Goal: Task Accomplishment & Management: Use online tool/utility

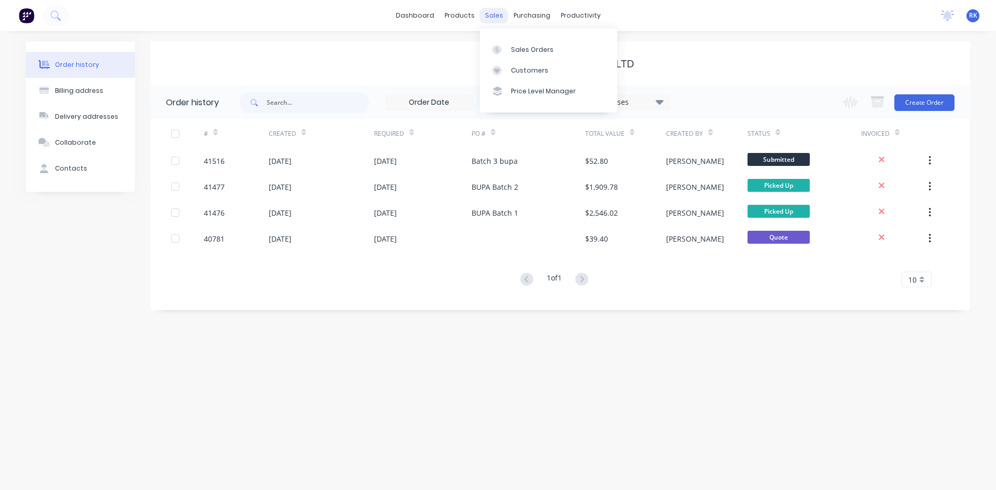
click at [490, 18] on div "sales" at bounding box center [494, 16] width 29 height 16
click at [513, 48] on div "Sales Orders" at bounding box center [532, 49] width 43 height 9
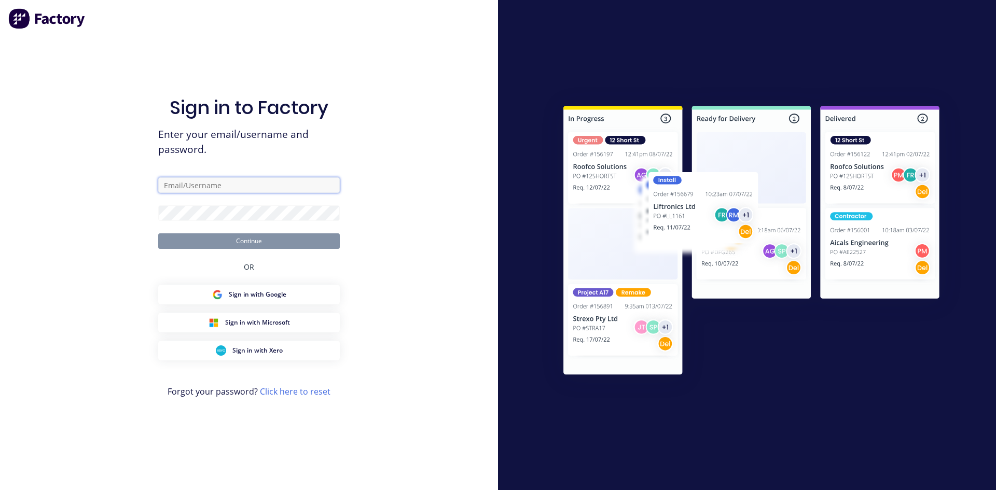
type input "[PERSON_NAME][EMAIL_ADDRESS][DOMAIN_NAME]"
click at [265, 242] on button "Continue" at bounding box center [249, 241] width 182 height 16
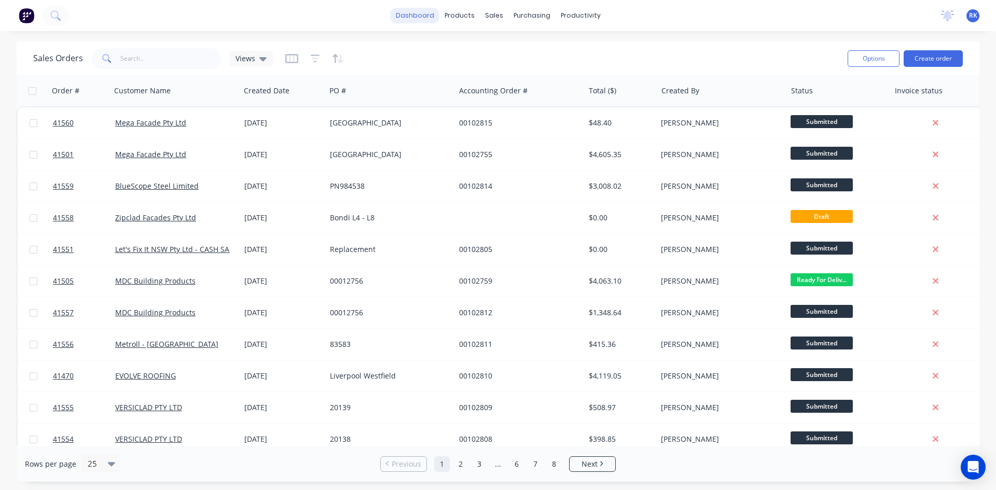
click at [413, 16] on link "dashboard" at bounding box center [415, 16] width 49 height 16
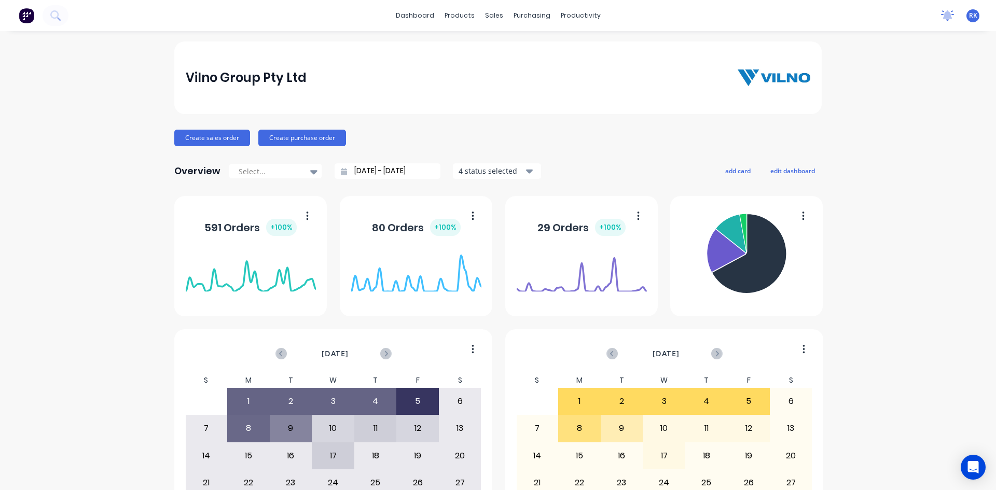
click at [943, 13] on icon at bounding box center [947, 14] width 9 height 8
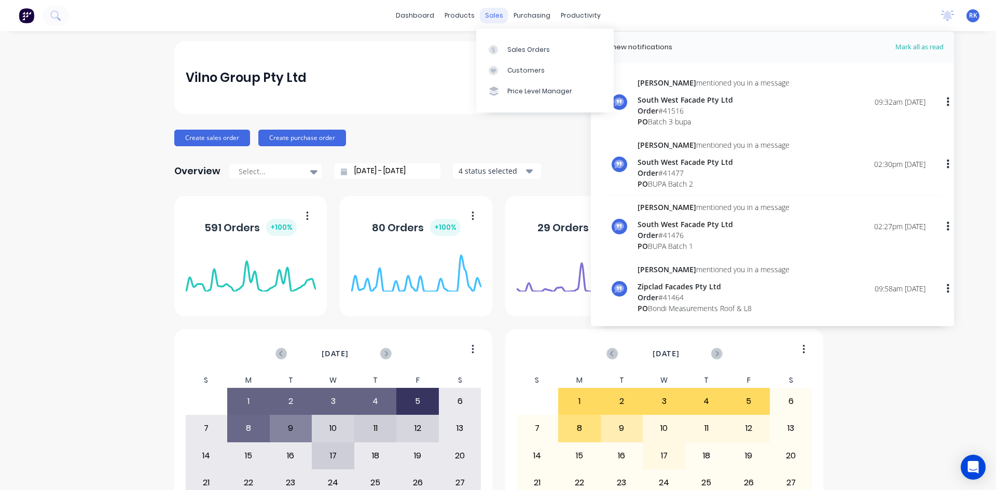
click at [492, 15] on div "sales" at bounding box center [494, 16] width 29 height 16
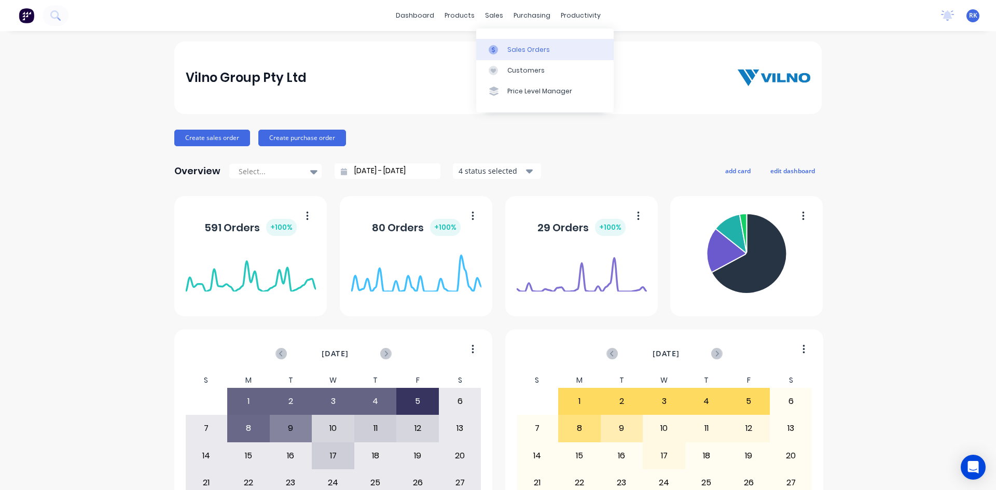
click at [518, 52] on div "Sales Orders" at bounding box center [528, 49] width 43 height 9
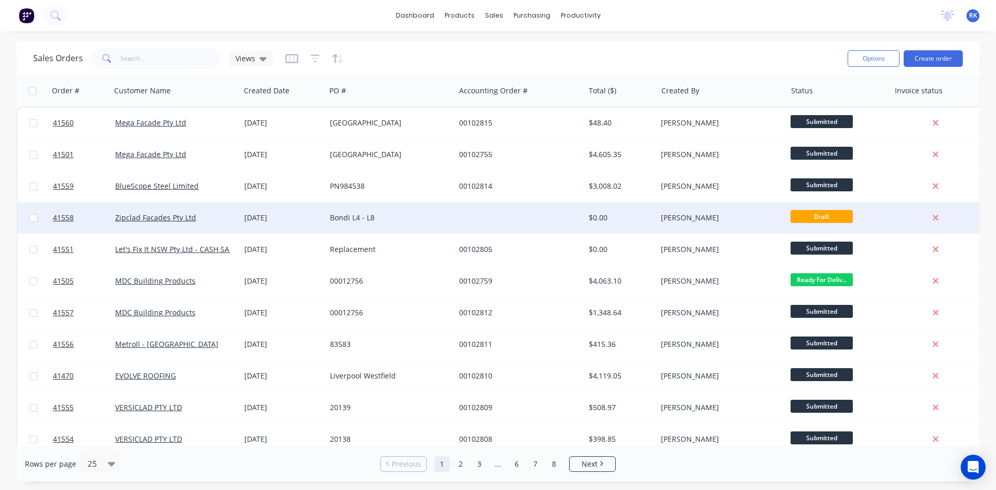
click at [253, 218] on div "[DATE]" at bounding box center [282, 218] width 77 height 10
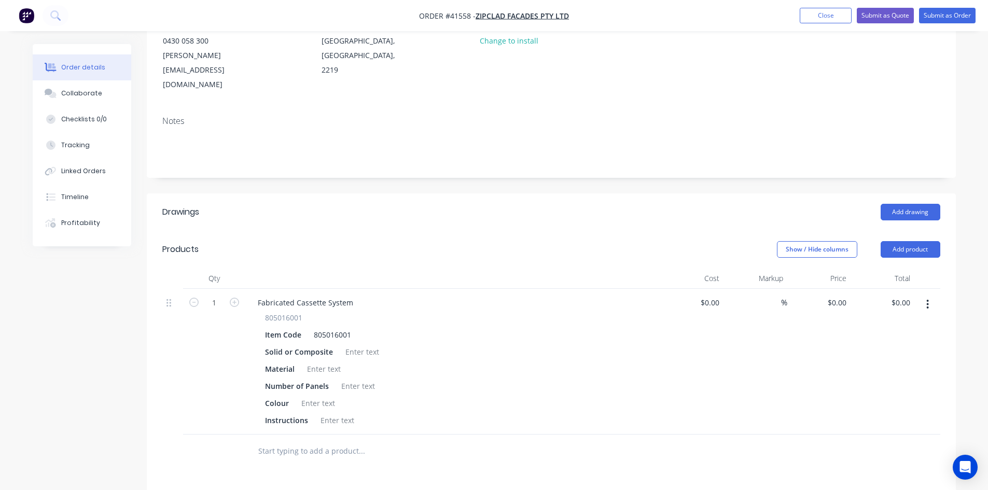
scroll to position [156, 0]
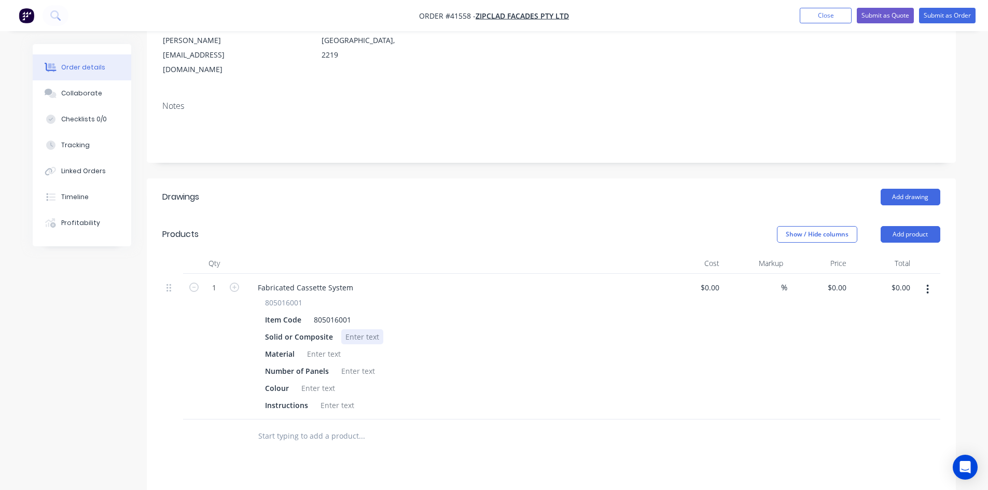
click at [355, 329] on div at bounding box center [362, 336] width 42 height 15
click at [312, 347] on div at bounding box center [324, 354] width 42 height 15
click at [363, 364] on div at bounding box center [358, 371] width 42 height 15
click at [320, 381] on div at bounding box center [318, 388] width 42 height 15
click at [331, 398] on div at bounding box center [337, 405] width 42 height 15
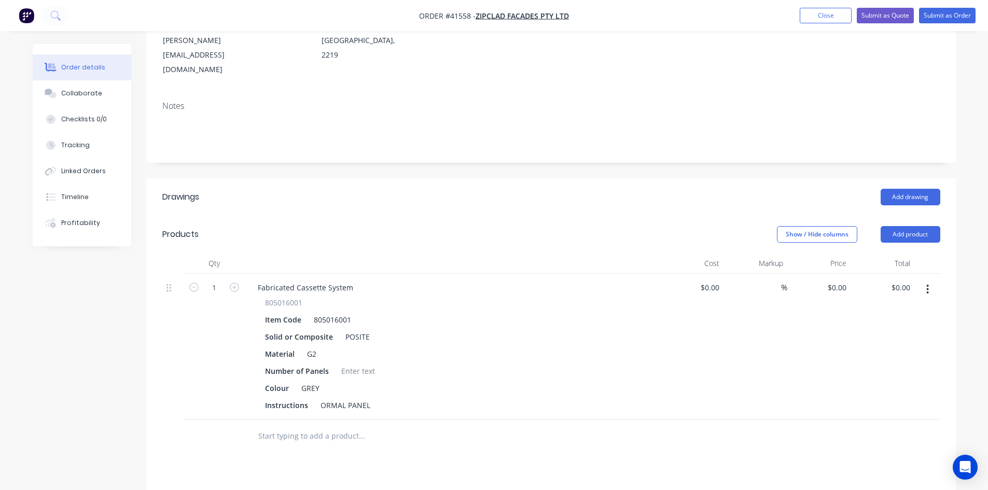
click at [556, 398] on div "Instructions ORMAL PANEL" at bounding box center [451, 405] width 380 height 15
click at [371, 398] on div "ORMAL PANEL" at bounding box center [345, 405] width 58 height 15
click at [408, 364] on div "Number of Panels" at bounding box center [451, 371] width 380 height 15
click at [368, 398] on div "ORMAL PANEL" at bounding box center [345, 405] width 58 height 15
drag, startPoint x: 371, startPoint y: 379, endPoint x: 387, endPoint y: 373, distance: 16.8
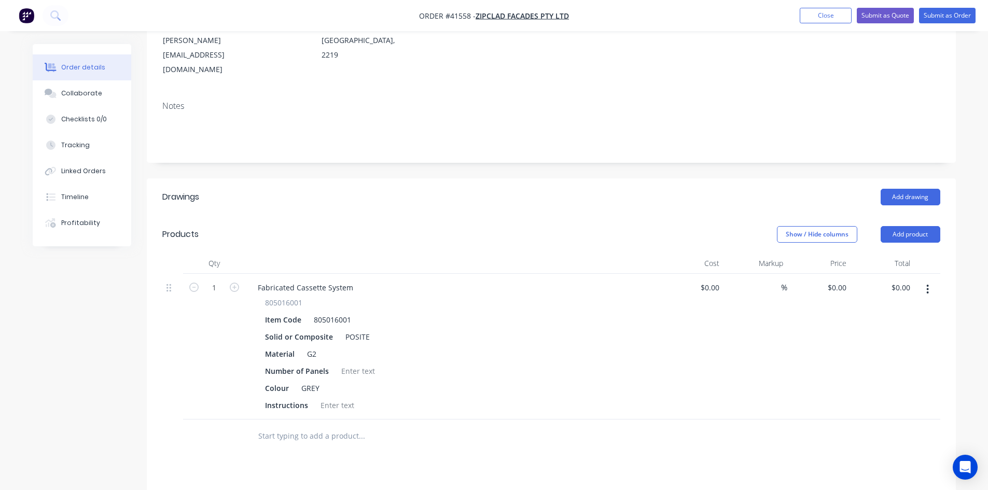
click at [386, 398] on div "Instructions" at bounding box center [451, 405] width 380 height 15
click at [341, 398] on div at bounding box center [337, 405] width 42 height 15
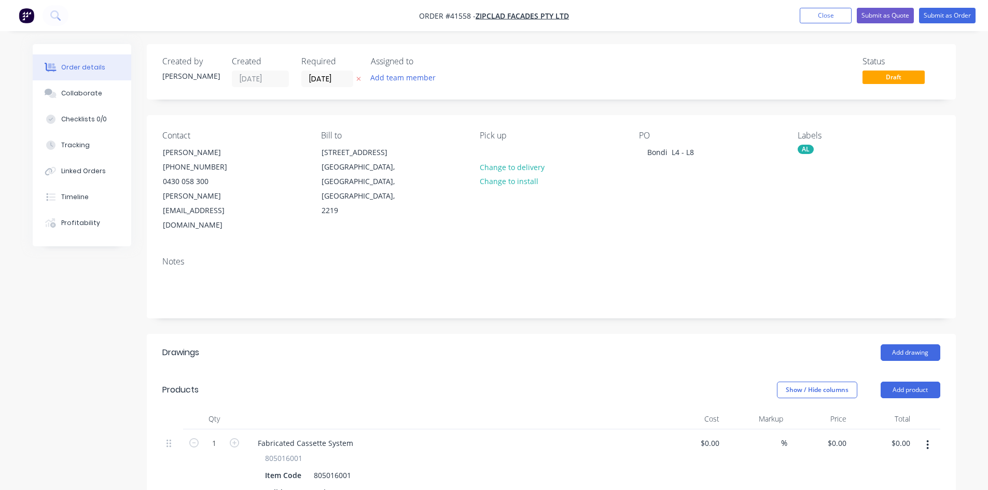
scroll to position [156, 0]
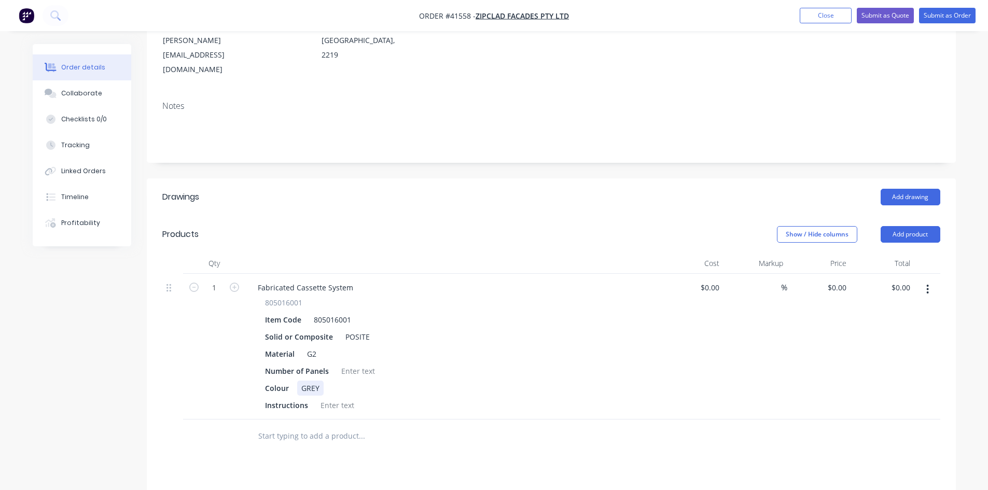
drag, startPoint x: 427, startPoint y: 356, endPoint x: 413, endPoint y: 366, distance: 17.4
click at [427, 381] on div "Colour GREY" at bounding box center [451, 388] width 380 height 15
click at [337, 398] on div at bounding box center [337, 405] width 42 height 15
click at [589, 334] on div "805016001 Item Code 805016001 Solid or Composite POSITE Material G2 Number of P…" at bounding box center [453, 355] width 407 height 116
click at [91, 90] on div "Collaborate" at bounding box center [81, 93] width 41 height 9
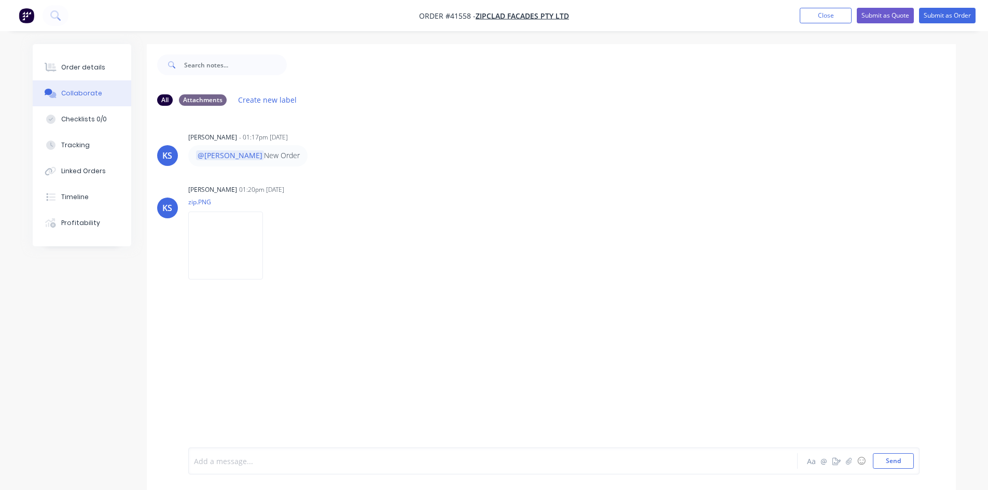
click at [267, 463] on div at bounding box center [465, 461] width 540 height 11
click at [902, 462] on button "Send" at bounding box center [893, 461] width 41 height 16
click at [651, 388] on div "KS Kendall Staats - 01:17pm 05/09/25 @Rupesh New Order KS Kendall Staats 01:20p…" at bounding box center [551, 281] width 809 height 334
click at [215, 230] on img at bounding box center [225, 246] width 75 height 68
click at [511, 210] on div "Kendall Staats 01:20pm 05/09/25 zip.PNG Labels Download" at bounding box center [350, 228] width 324 height 93
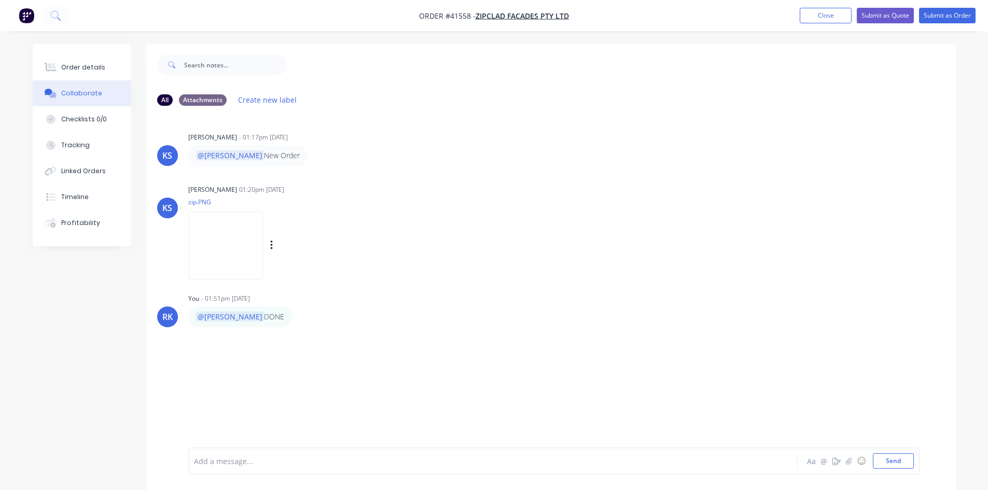
scroll to position [16, 0]
